Goal: Transaction & Acquisition: Download file/media

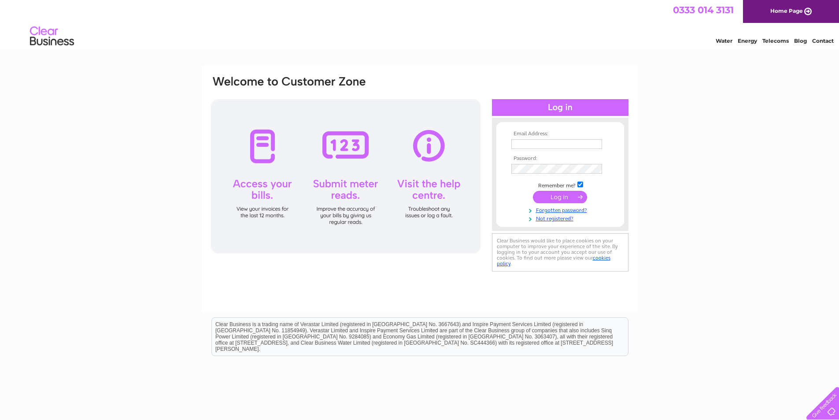
type input "sam.smith@keycraftglobal.com"
click at [545, 198] on input "submit" at bounding box center [560, 197] width 54 height 12
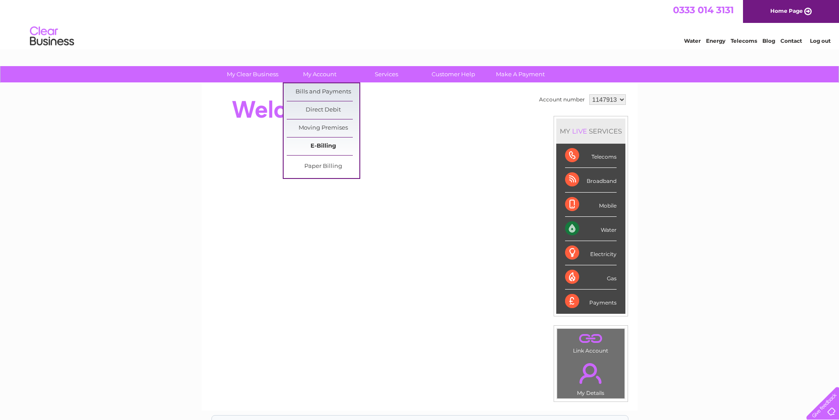
click at [323, 147] on link "E-Billing" at bounding box center [323, 146] width 73 height 18
click at [318, 86] on link "Bills and Payments" at bounding box center [323, 92] width 73 height 18
click at [318, 90] on link "Bills and Payments" at bounding box center [323, 92] width 73 height 18
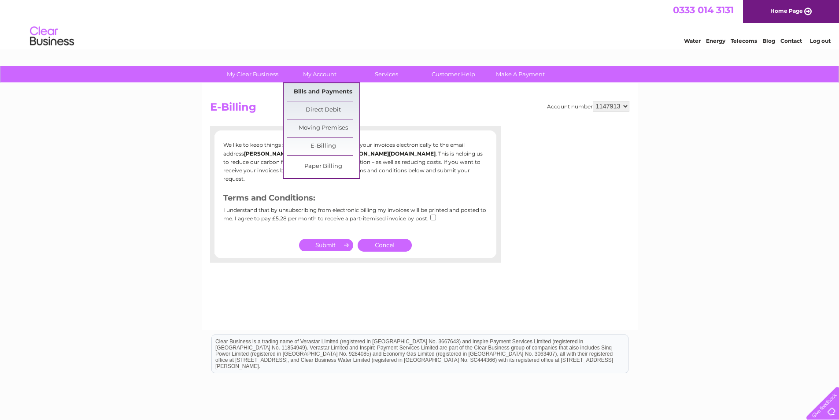
click at [320, 88] on link "Bills and Payments" at bounding box center [323, 92] width 73 height 18
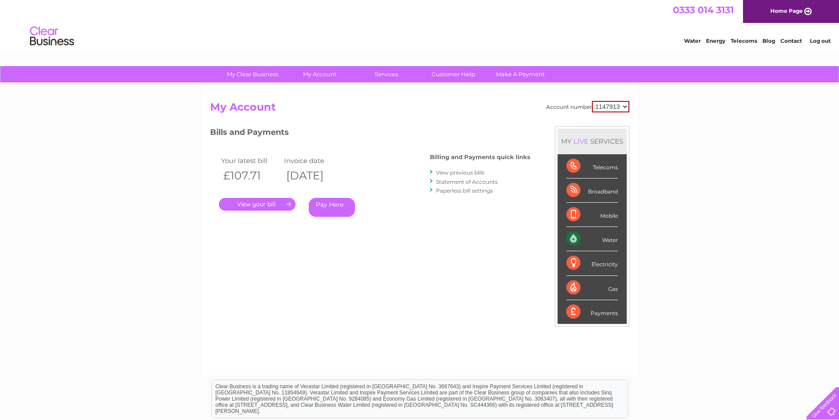
click at [263, 207] on link "." at bounding box center [257, 204] width 77 height 13
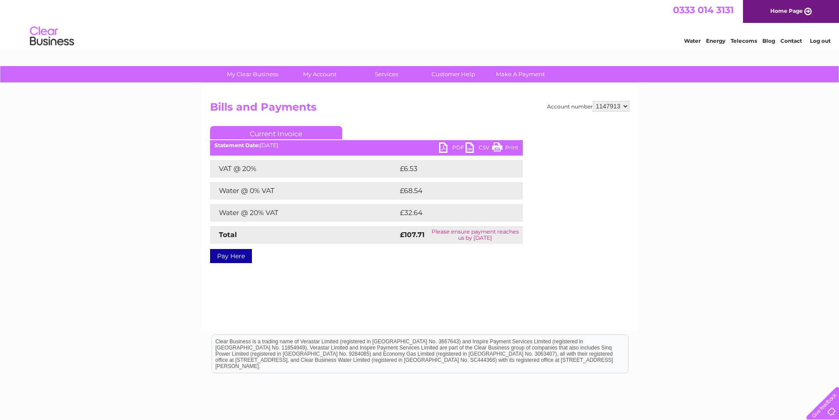
click at [442, 149] on link "PDF" at bounding box center [452, 148] width 26 height 13
click at [607, 263] on div "Account number 1147913 1153003 Bills and Payments Current Invoice PDF CSV Print" at bounding box center [420, 206] width 436 height 247
click at [607, 107] on select "1147913 1153003" at bounding box center [611, 106] width 37 height 11
select select "1153003"
click at [593, 101] on select "1147913 1153003" at bounding box center [611, 106] width 37 height 11
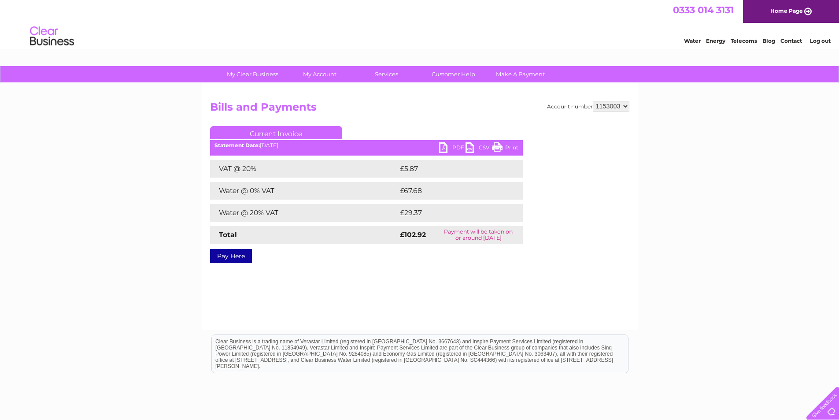
click at [444, 147] on link "PDF" at bounding box center [452, 148] width 26 height 13
